Goal: Task Accomplishment & Management: Manage account settings

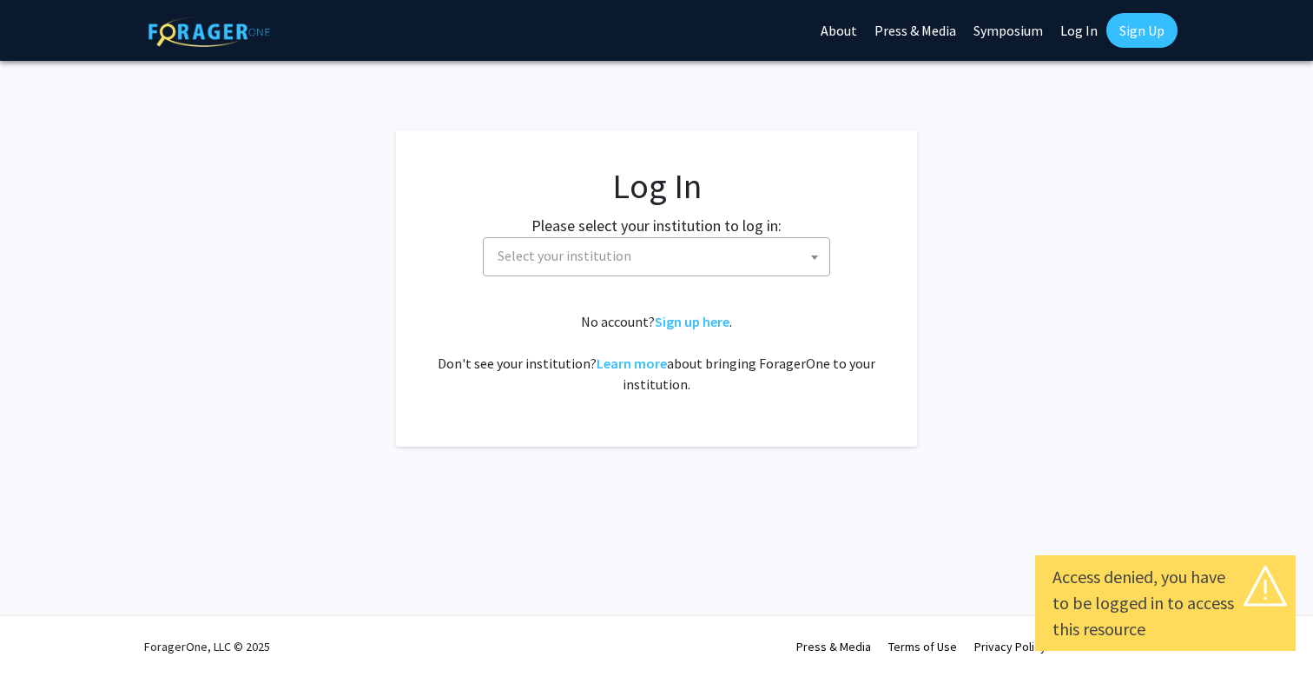
click at [617, 260] on span "Select your institution" at bounding box center [565, 255] width 134 height 17
click at [1072, 38] on link "Log In" at bounding box center [1079, 30] width 55 height 61
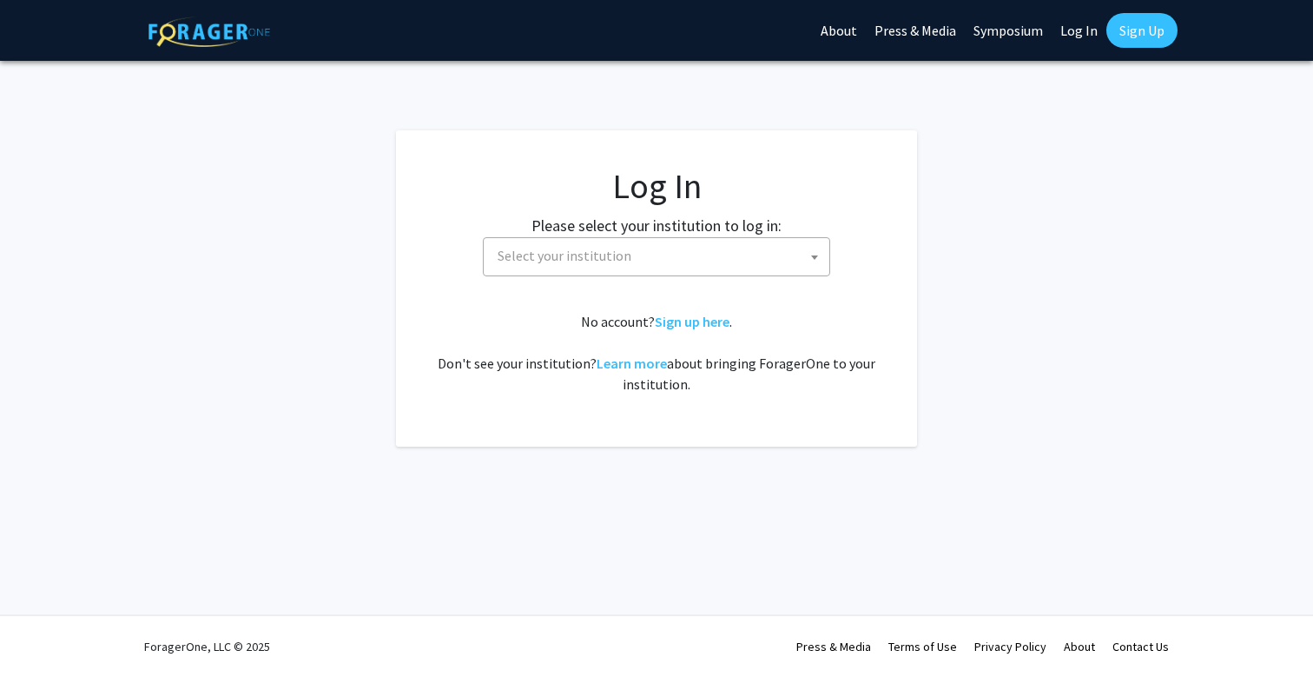
select select "34"
click at [1072, 34] on link "Log In" at bounding box center [1079, 30] width 55 height 61
click at [762, 246] on span "Baylor University" at bounding box center [660, 256] width 339 height 36
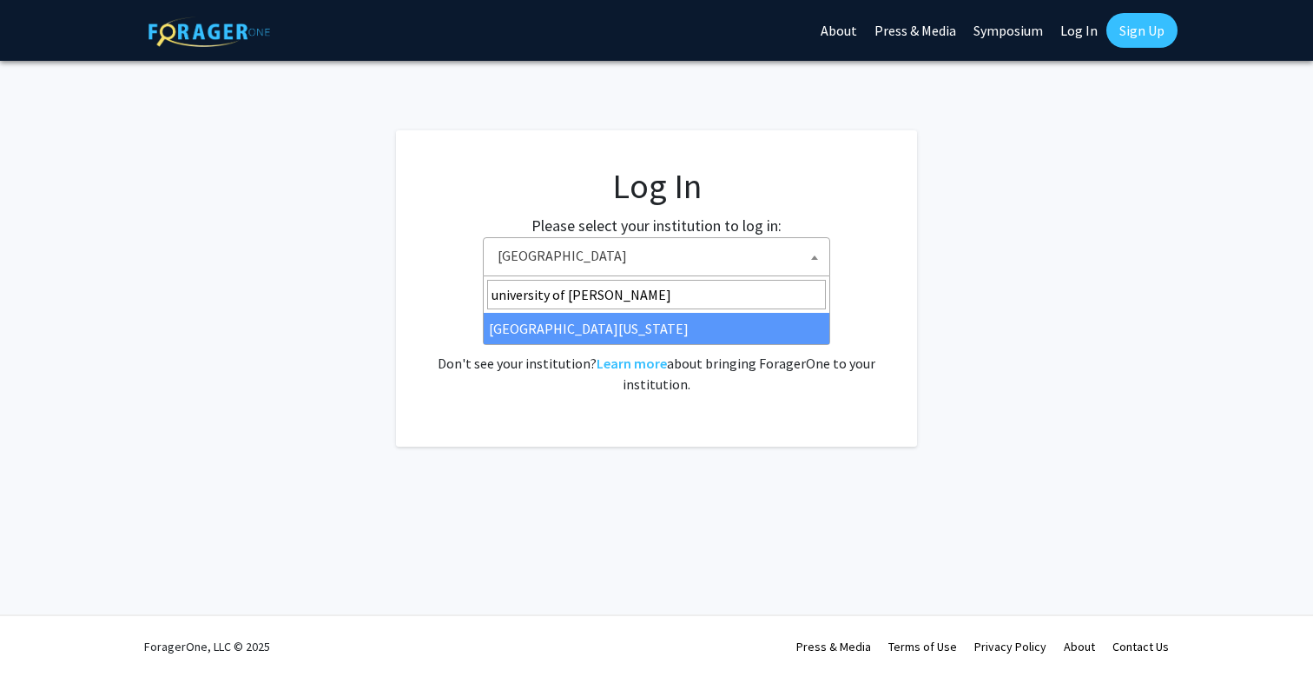
type input "university of ken"
select select "13"
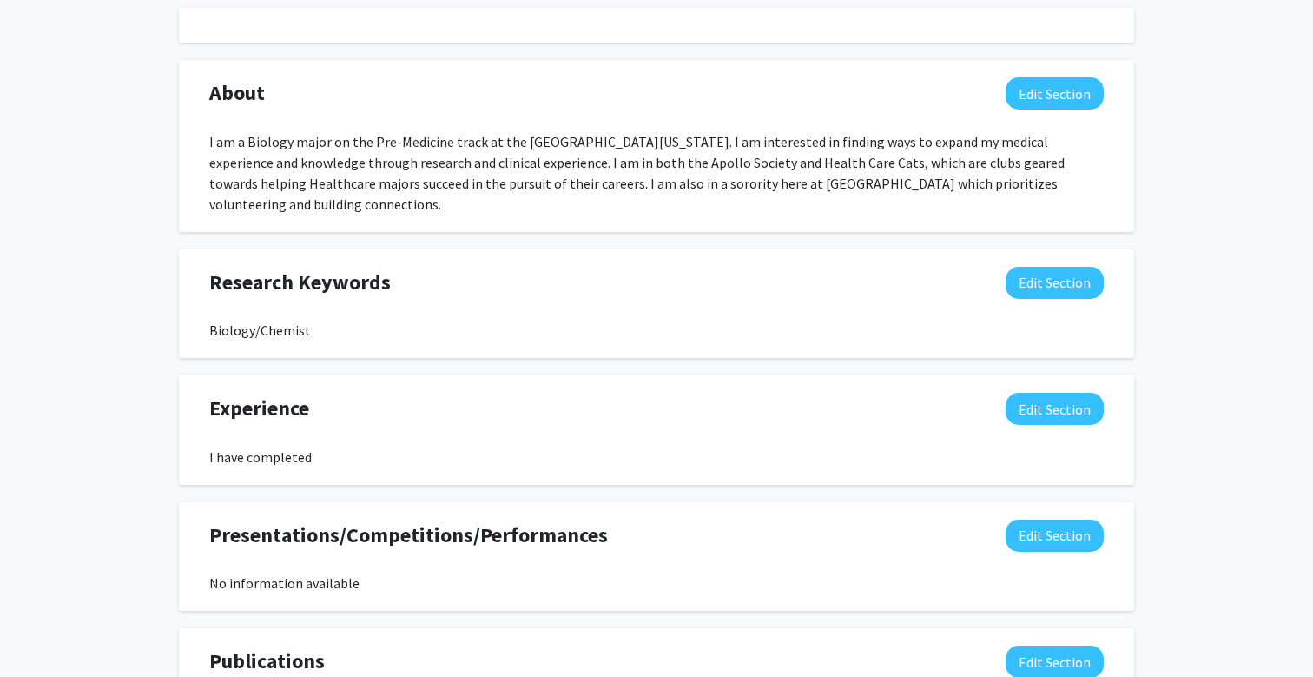
scroll to position [508, 0]
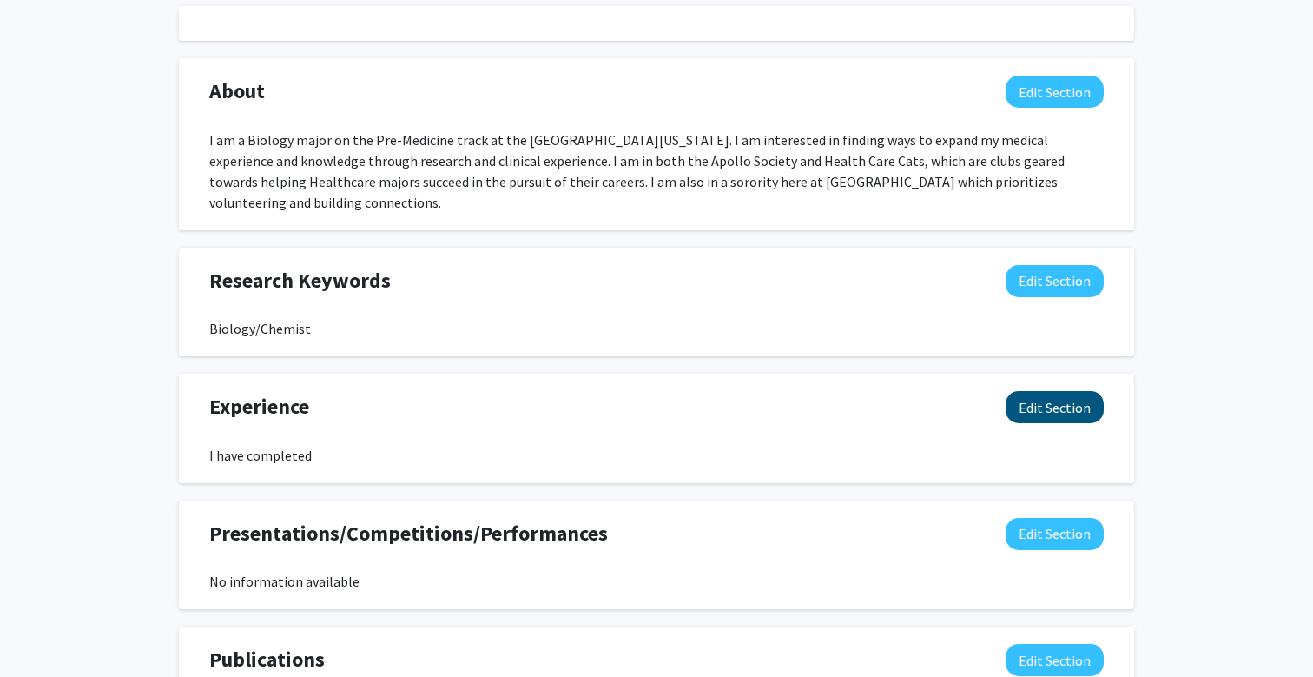
click at [1056, 391] on button "Edit Section" at bounding box center [1055, 407] width 98 height 32
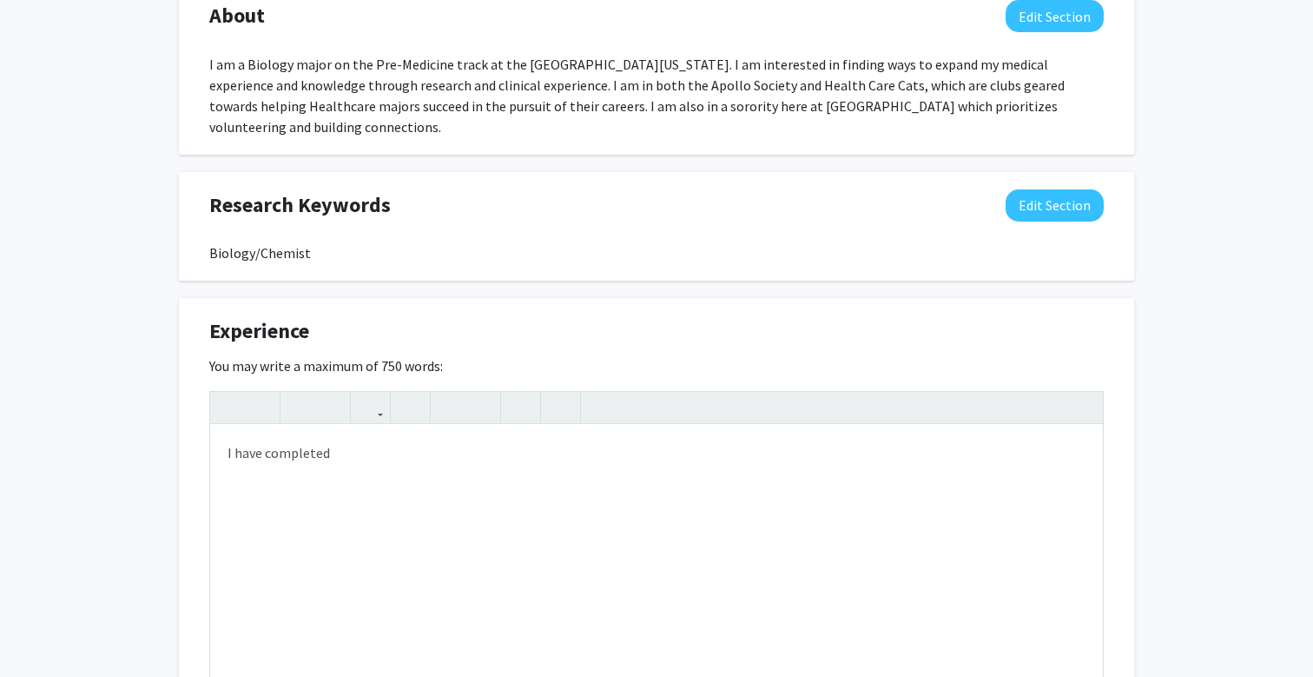
scroll to position [594, 0]
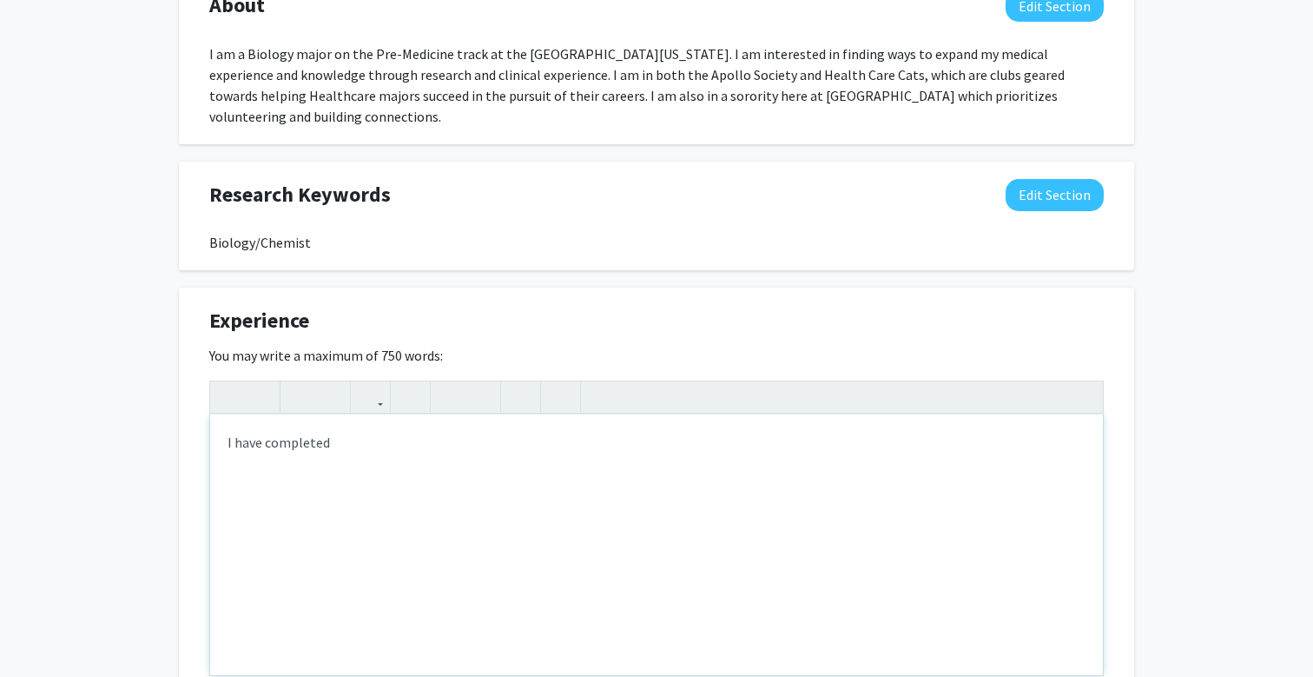
click at [341, 425] on div "I have completed" at bounding box center [656, 544] width 893 height 261
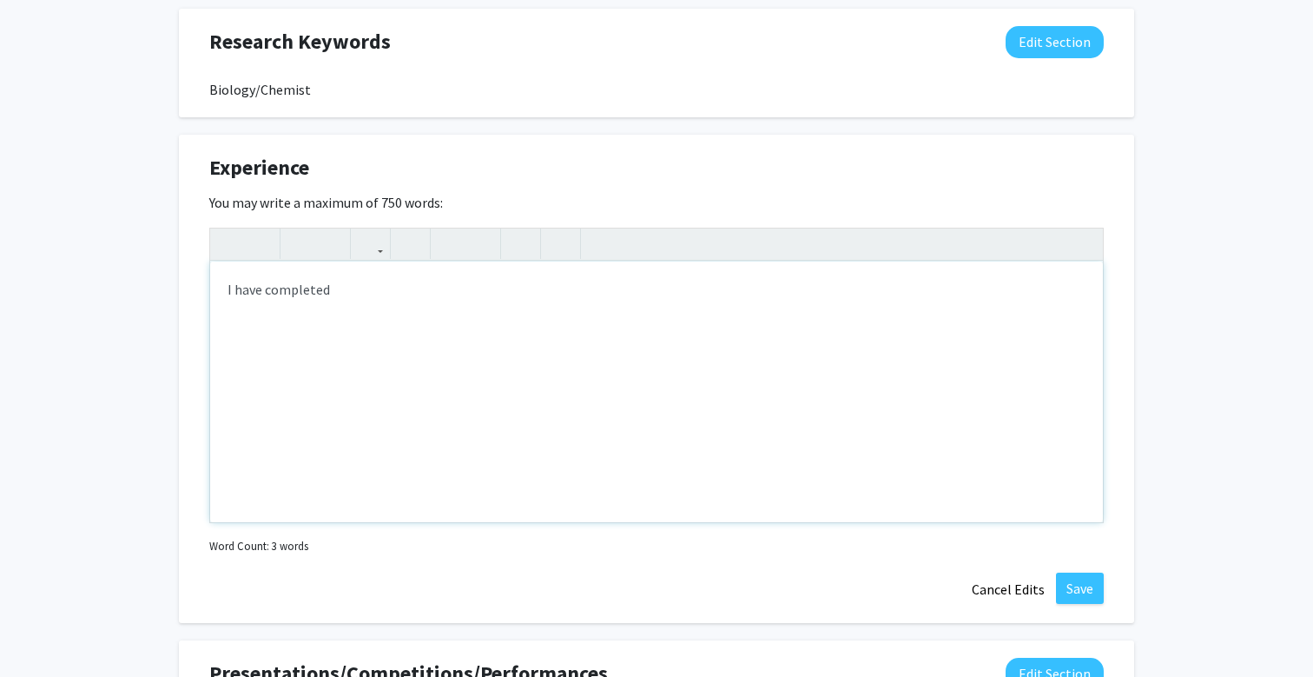
scroll to position [746, 0]
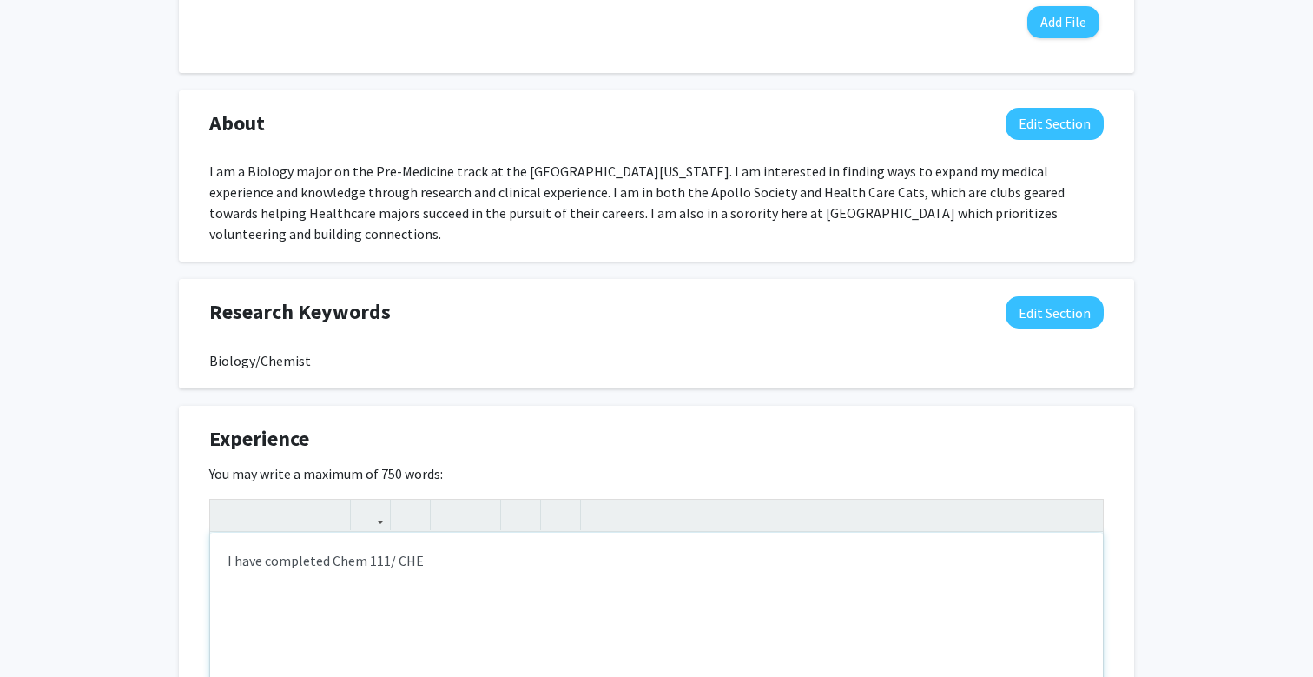
click at [360, 545] on div "I have completed Chem 111/ CHE" at bounding box center [656, 662] width 893 height 261
click at [429, 549] on div "I have completed CHE 111/ CHE" at bounding box center [656, 662] width 893 height 261
drag, startPoint x: 548, startPoint y: 548, endPoint x: 546, endPoint y: 561, distance: 13.1
click at [545, 560] on div "I have completed CHE 111/ CHE 113/ BIO 155 with" at bounding box center [656, 662] width 893 height 261
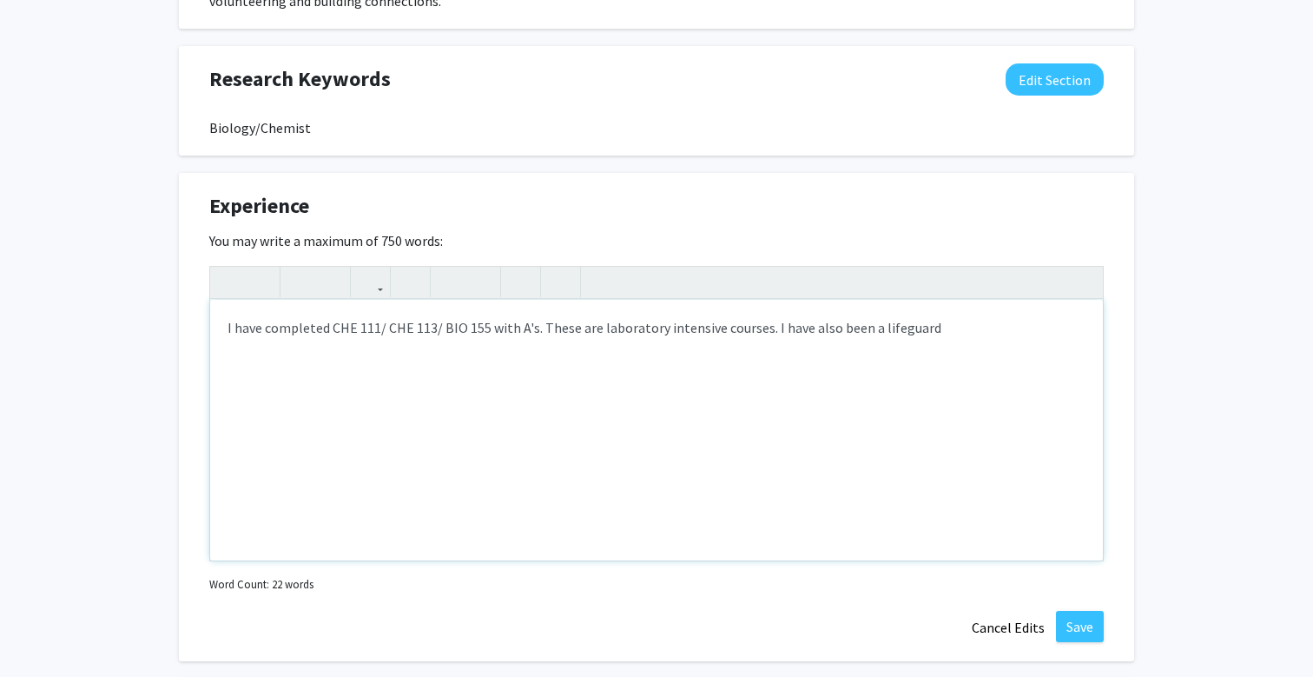
scroll to position [975, 0]
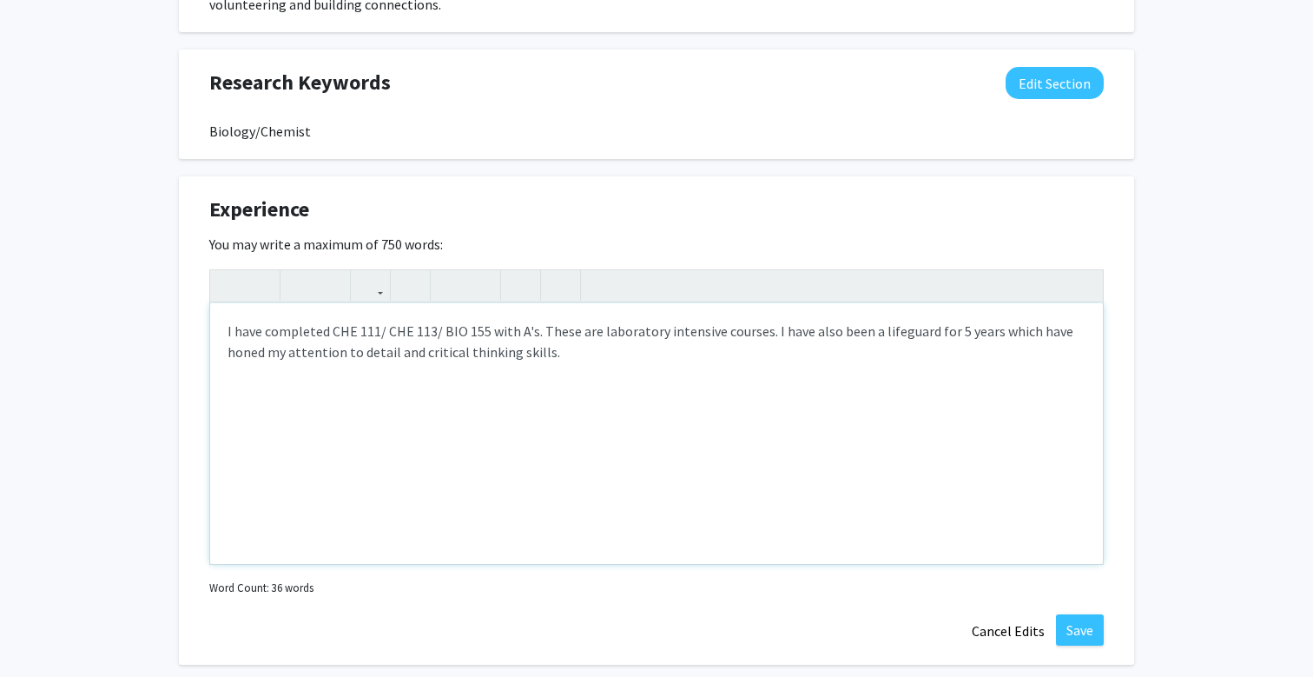
type textarea "I have completed CHE 111/ CHE 113/ BIO 155 with A's. These are laboratory inten…"
click at [1081, 614] on button "Save" at bounding box center [1080, 629] width 48 height 31
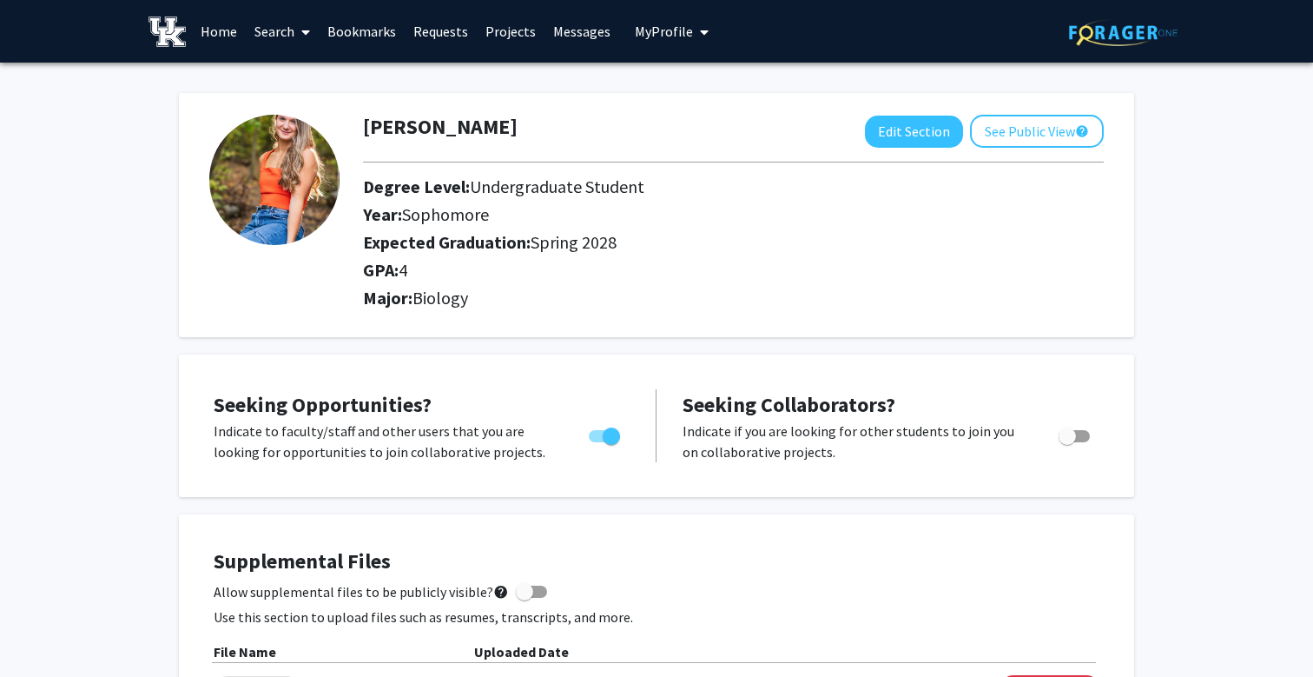
scroll to position [0, 0]
click at [578, 33] on link "Messages" at bounding box center [582, 31] width 75 height 61
click at [566, 34] on link "Messages" at bounding box center [582, 31] width 75 height 61
click at [432, 33] on link "Requests" at bounding box center [441, 31] width 72 height 61
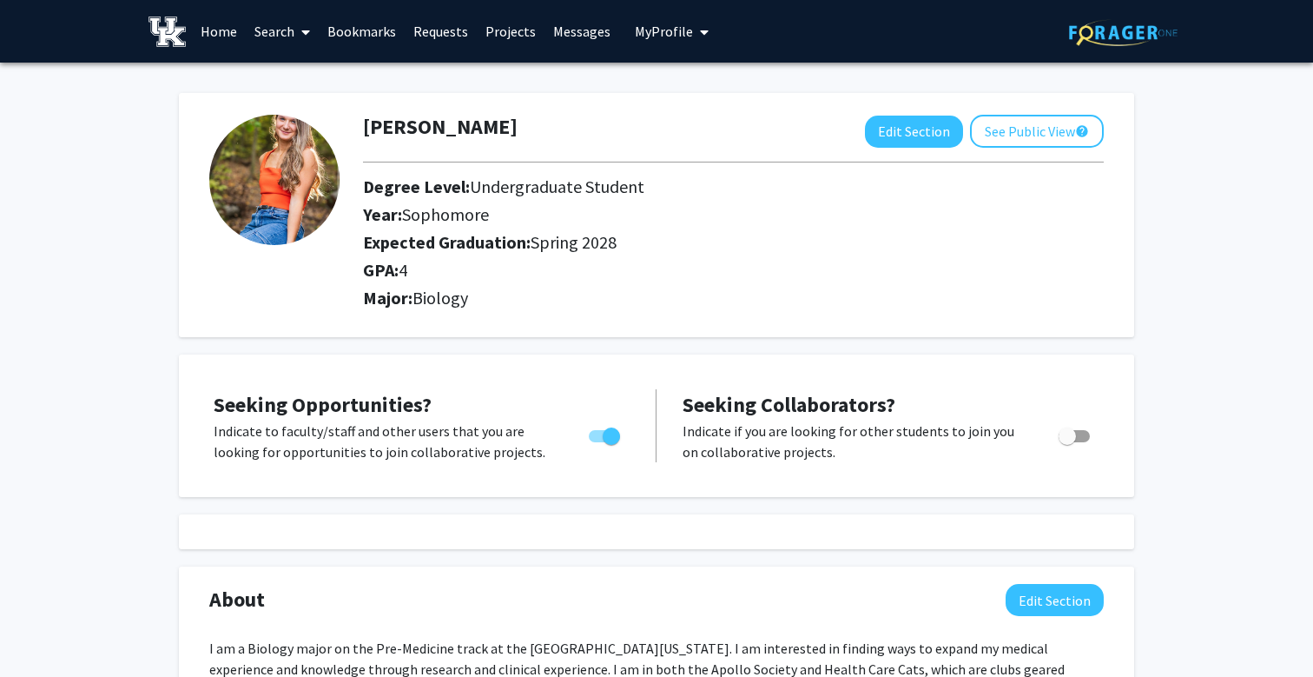
click at [431, 35] on link "Requests" at bounding box center [441, 31] width 72 height 61
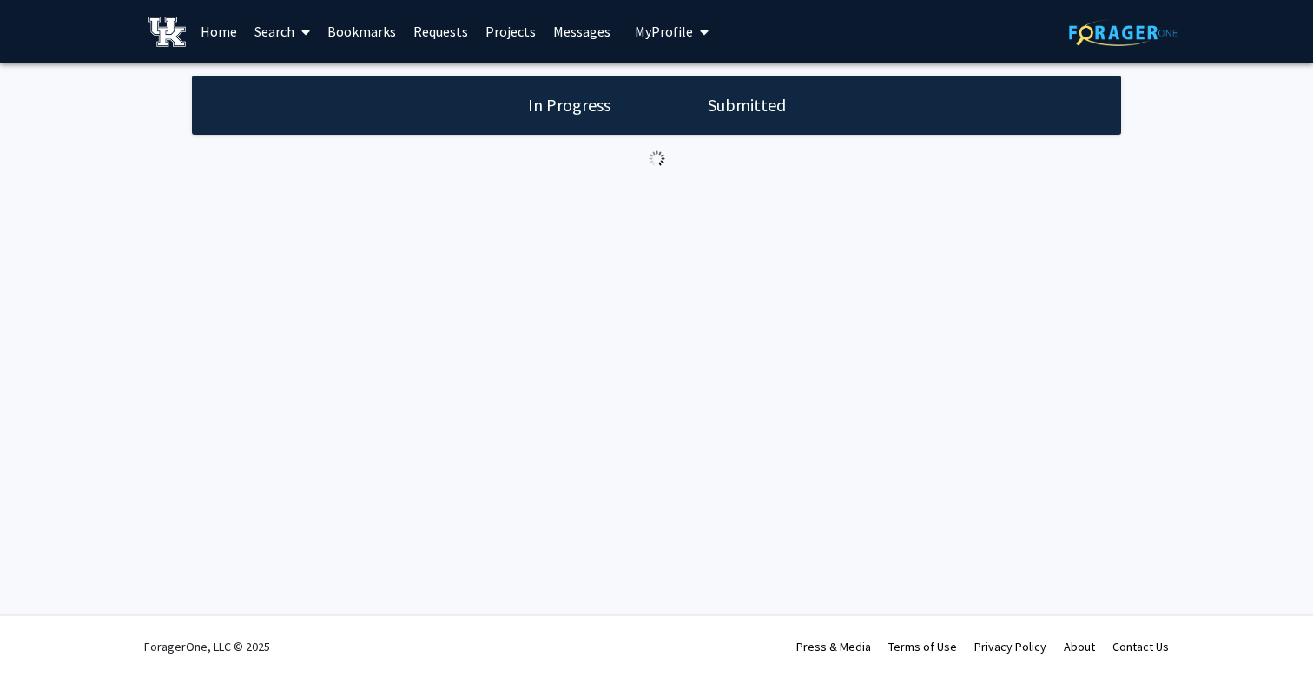
click at [431, 35] on link "Requests" at bounding box center [441, 31] width 72 height 61
